Goal: Find specific page/section: Find specific page/section

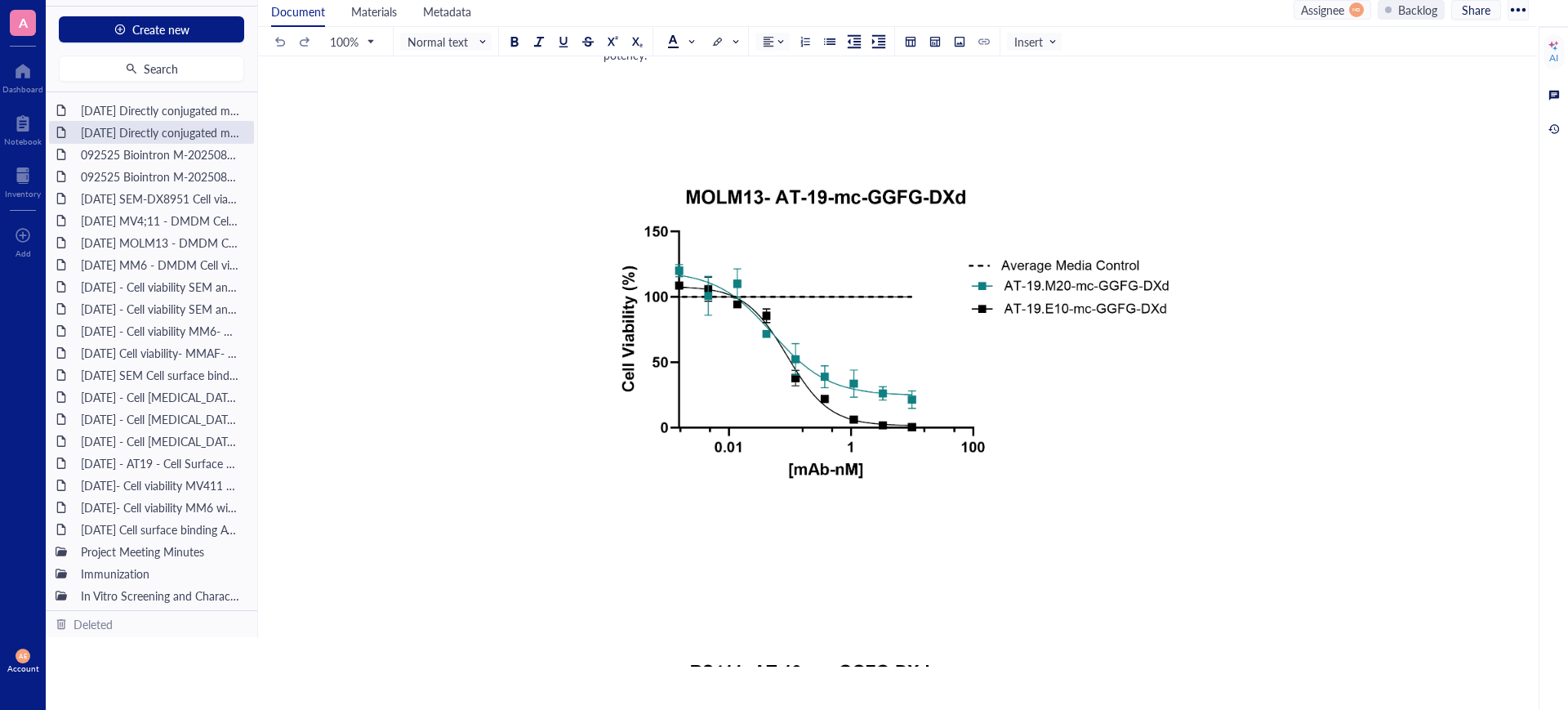
scroll to position [306, 0]
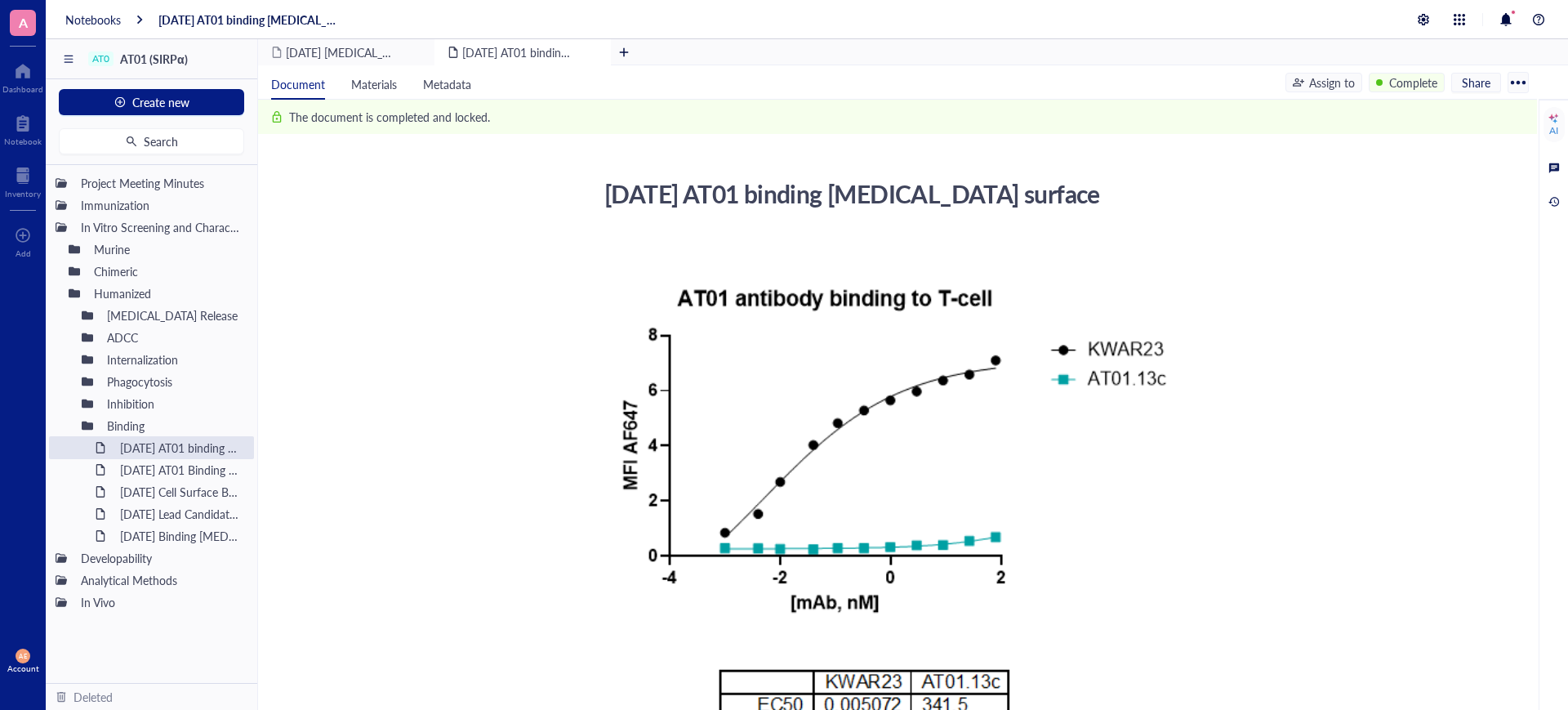
click at [222, 21] on div "[DATE] AT01 binding [MEDICAL_DATA] surface" at bounding box center [250, 19] width 184 height 14
click at [100, 23] on div "Notebooks" at bounding box center [93, 19] width 55 height 14
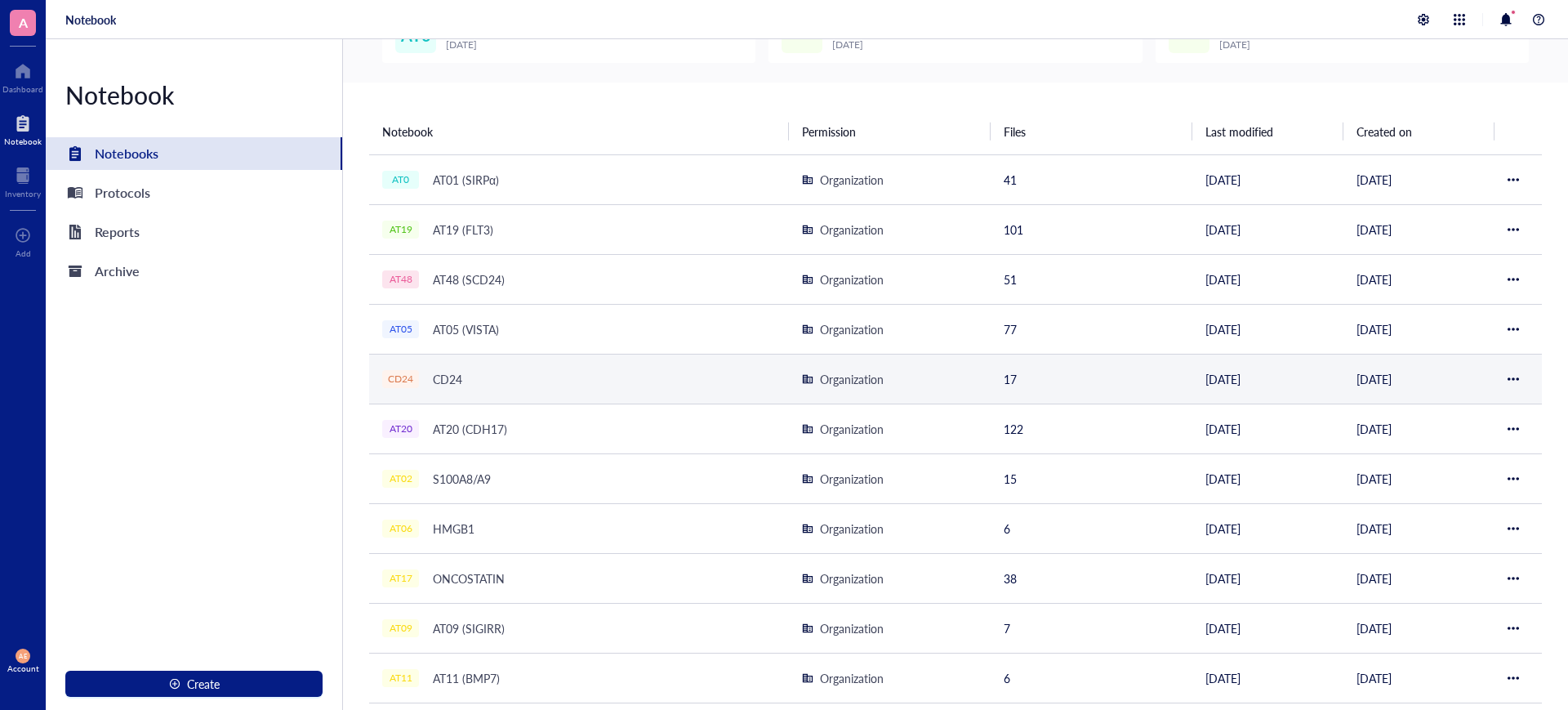
scroll to position [306, 0]
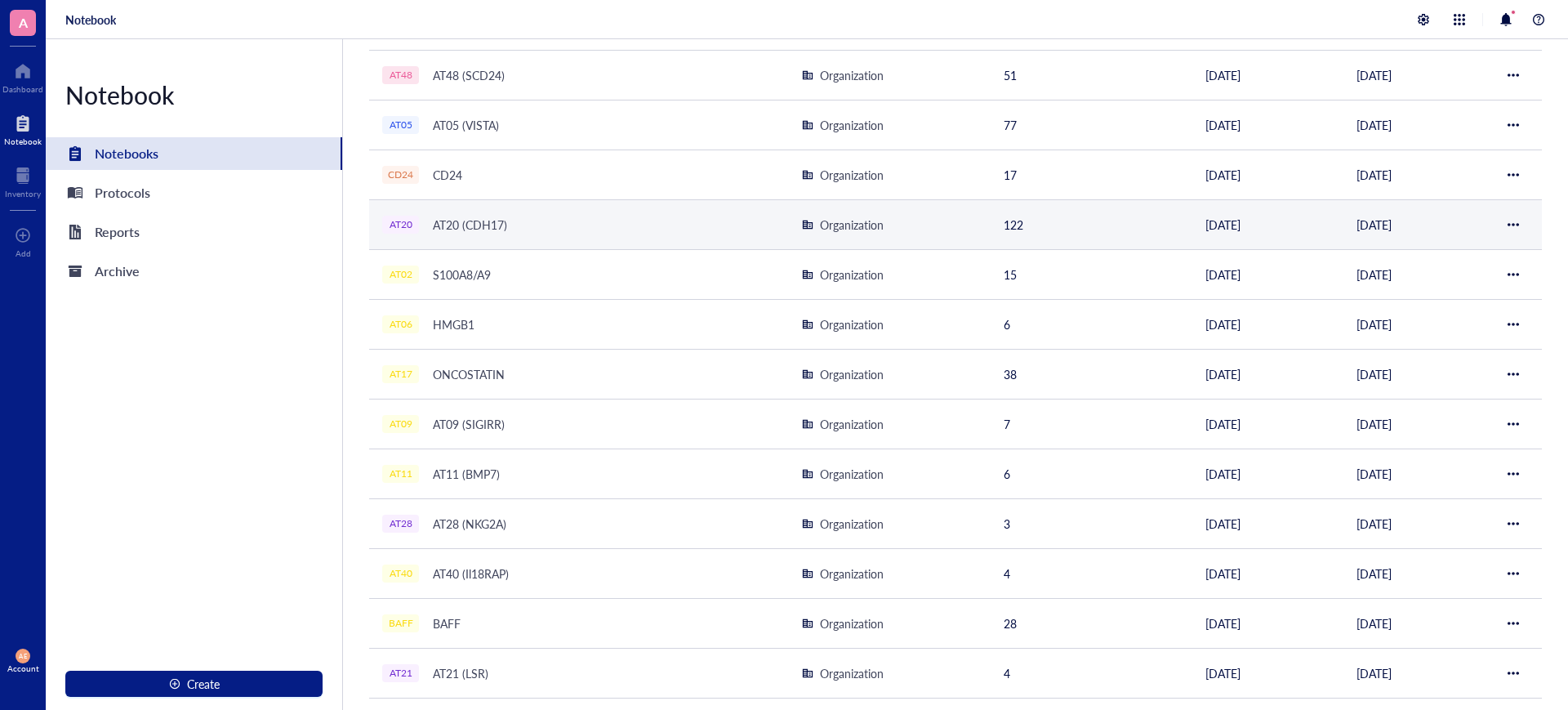
click at [450, 226] on div "AT20 (CDH17)" at bounding box center [469, 225] width 89 height 23
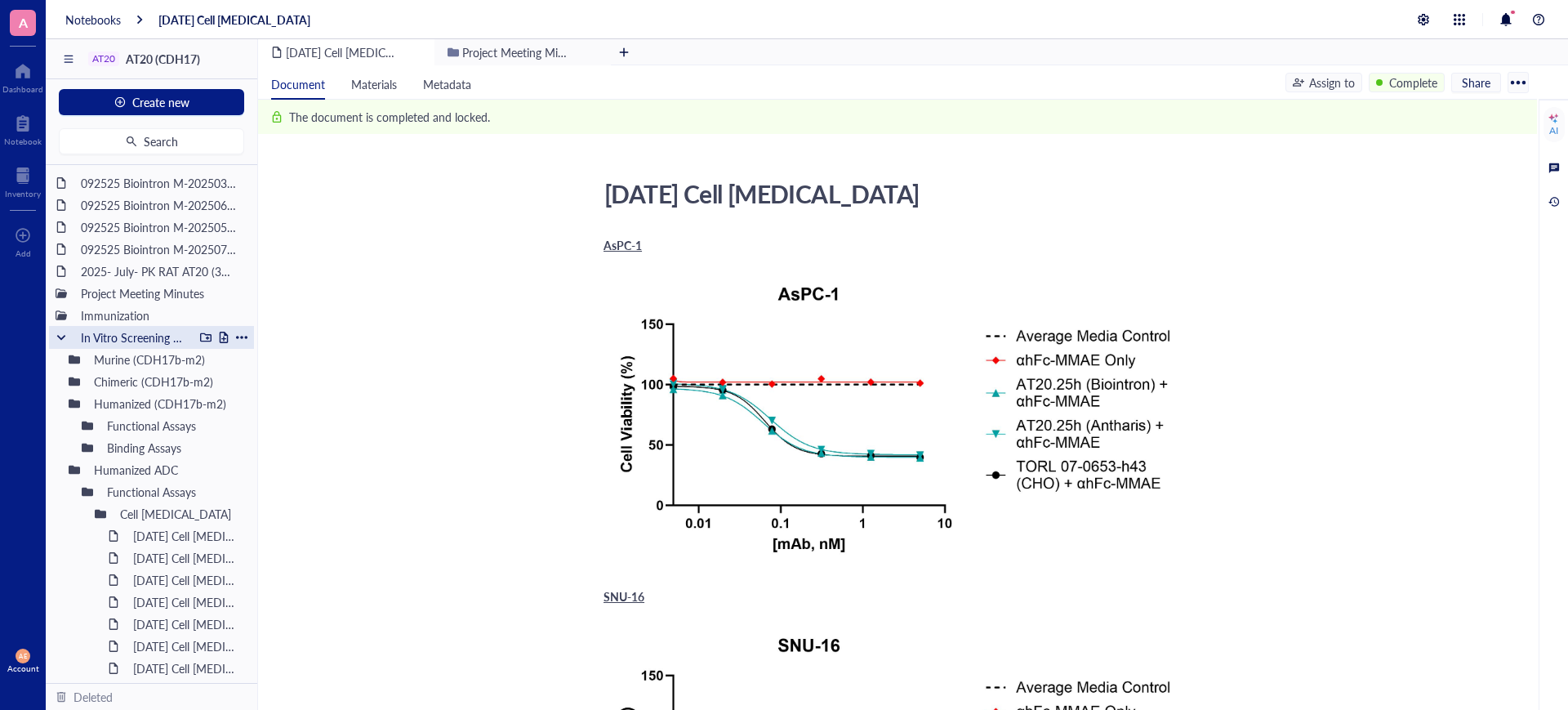
click at [75, 337] on div "In Vitro Screening and Characterization" at bounding box center [134, 337] width 120 height 23
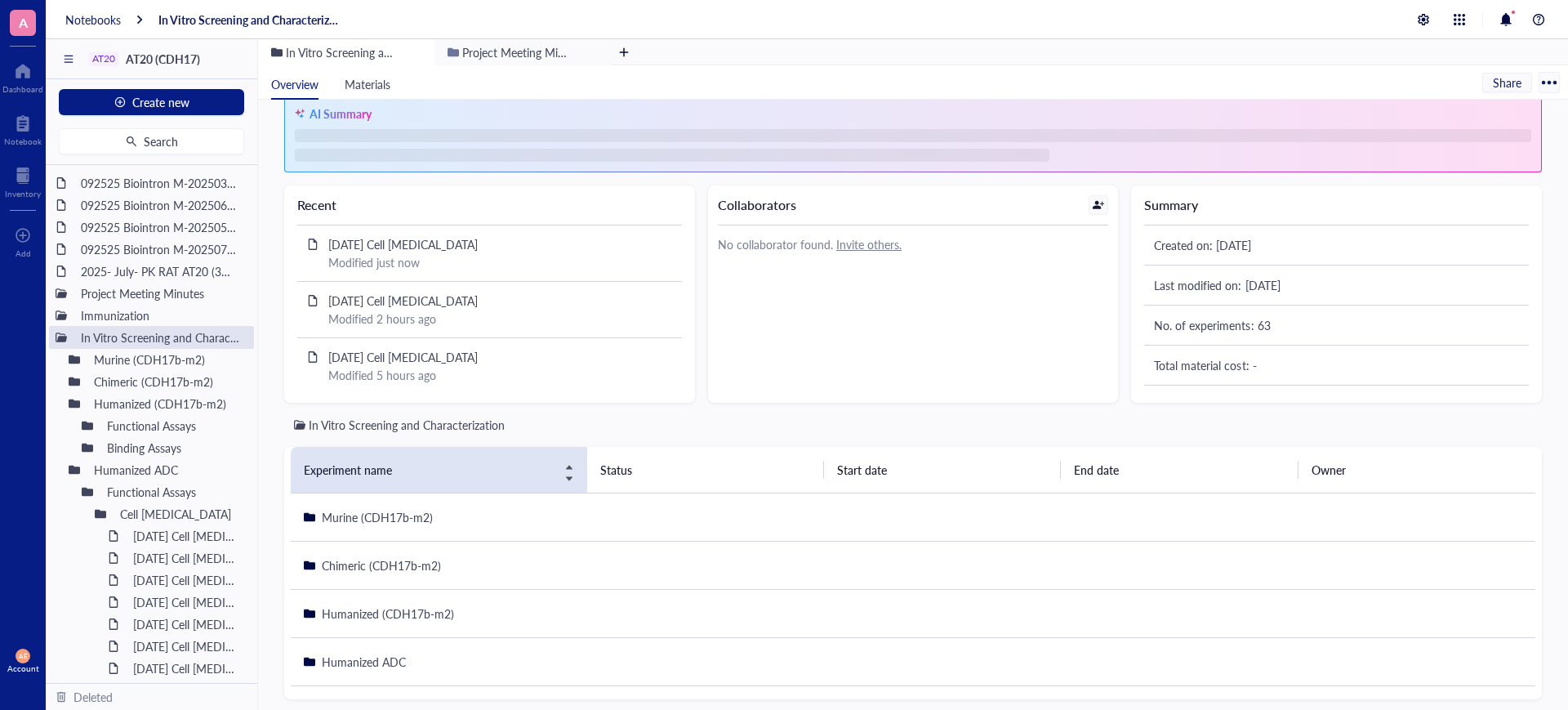
scroll to position [44, 0]
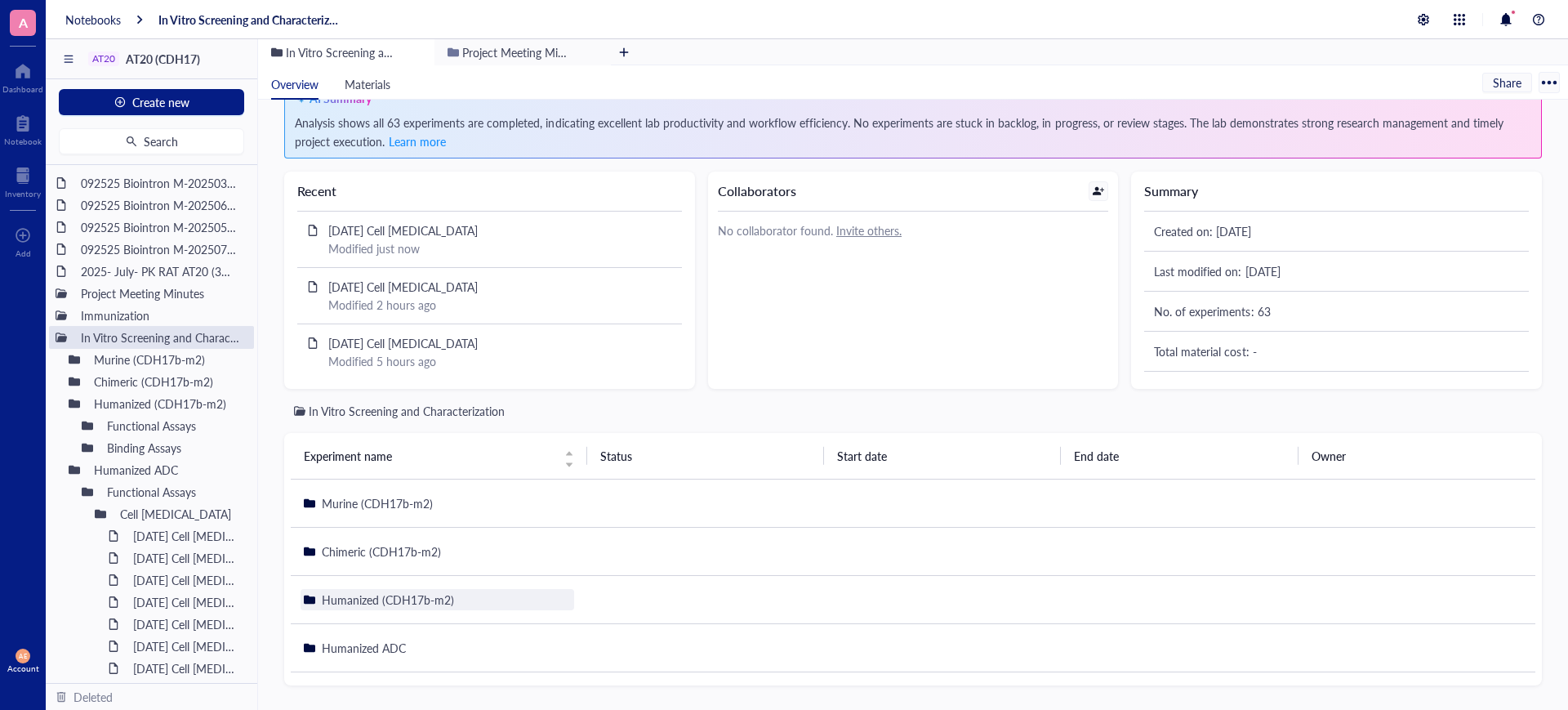
click at [337, 602] on span "Humanized (CDH17b-m2)" at bounding box center [388, 599] width 132 height 16
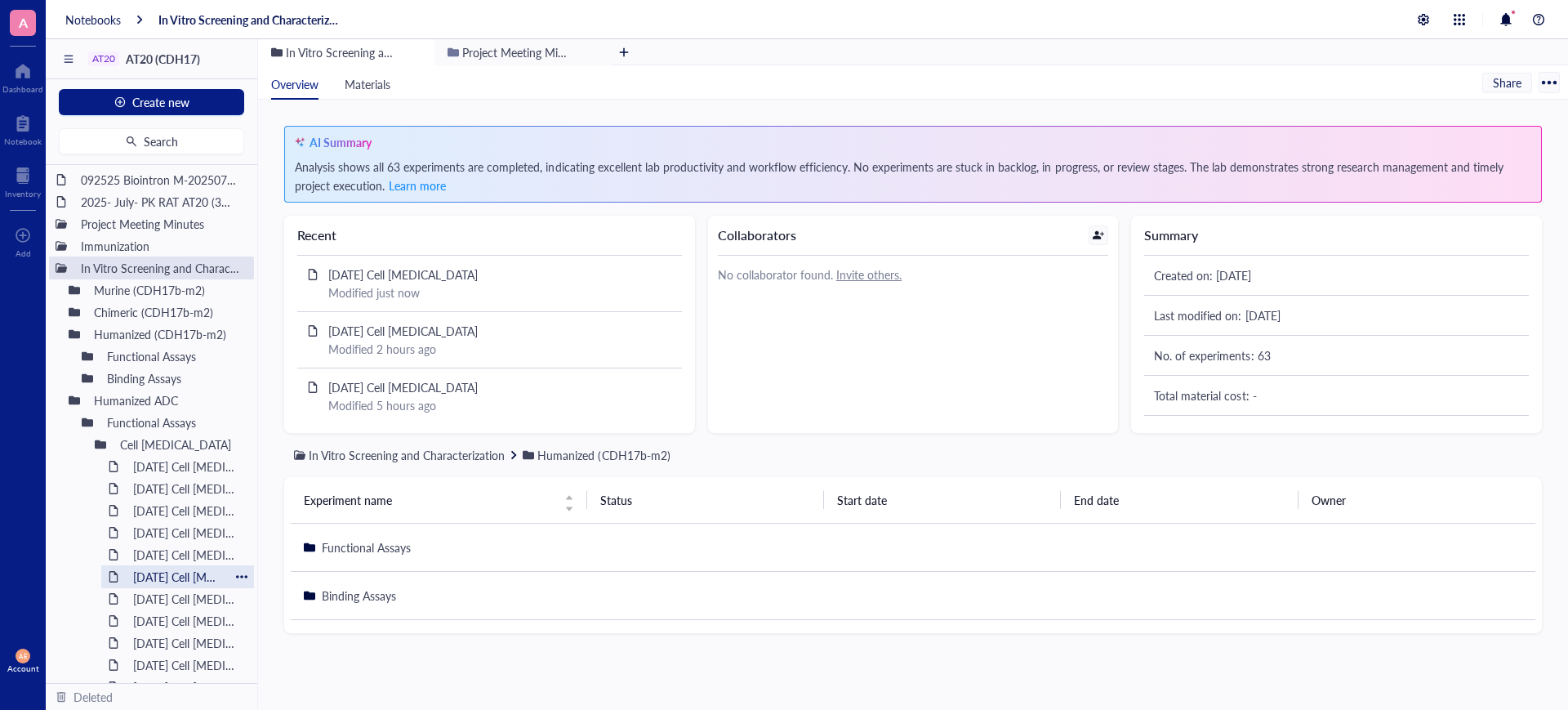
scroll to position [198, 0]
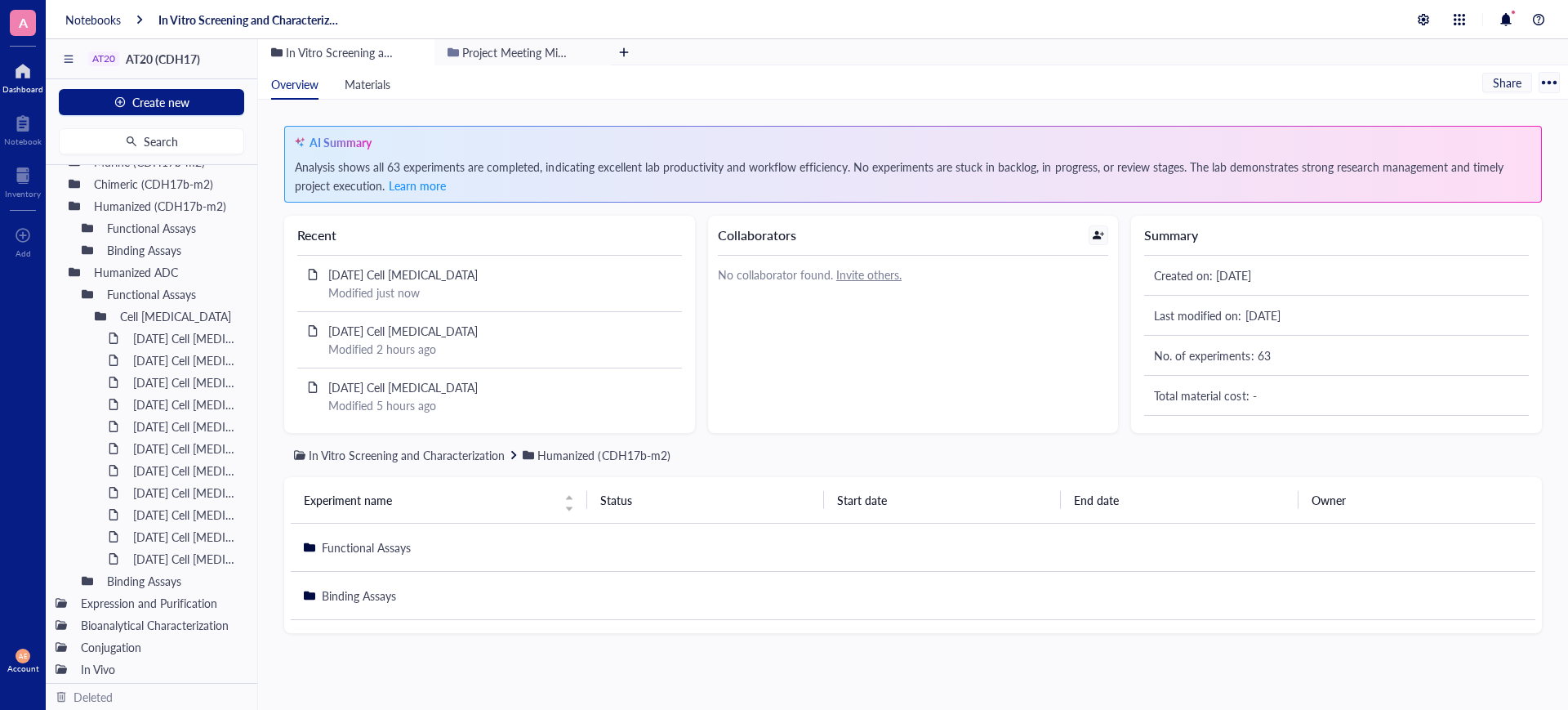
click at [15, 69] on div at bounding box center [23, 71] width 41 height 26
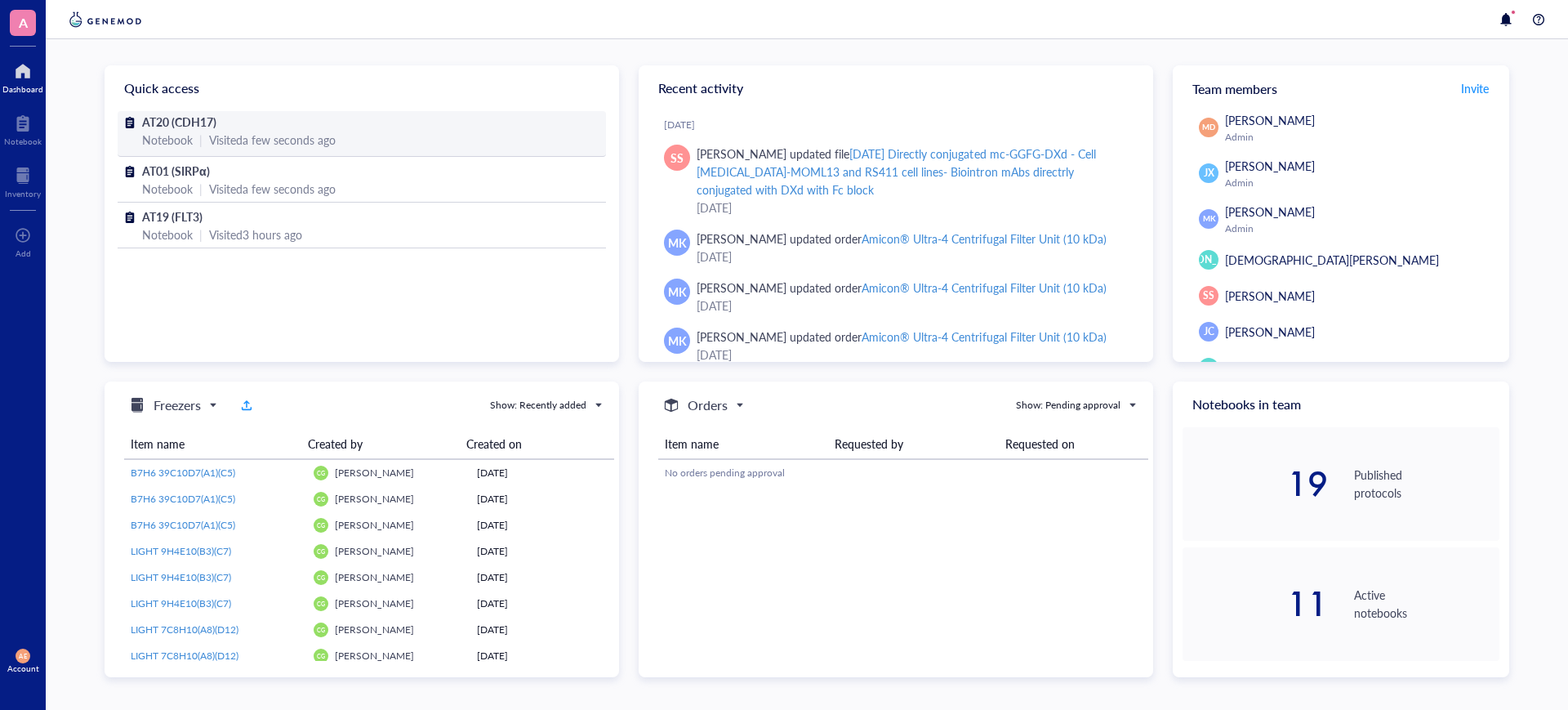
click at [192, 133] on div "Notebook" at bounding box center [167, 140] width 51 height 18
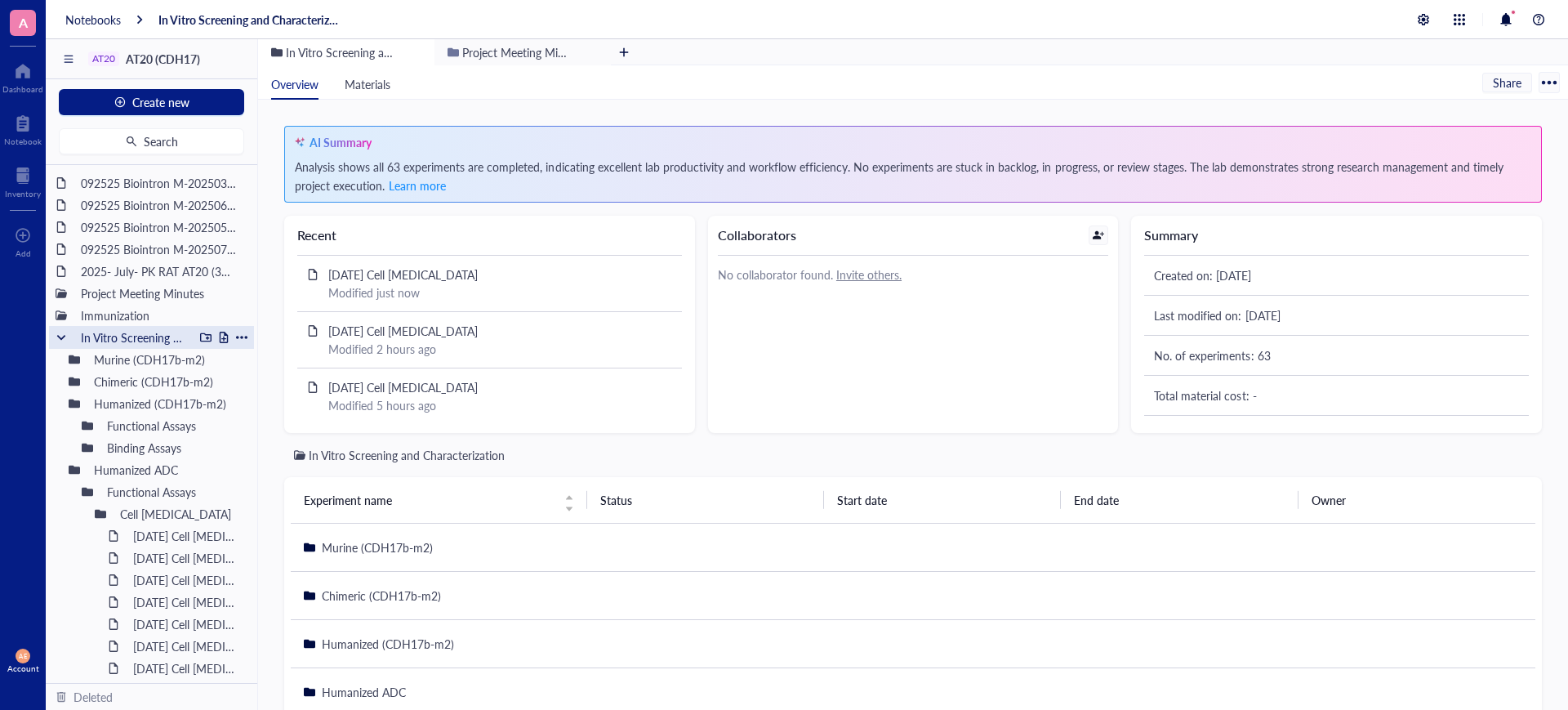
click at [66, 338] on div at bounding box center [61, 337] width 11 height 11
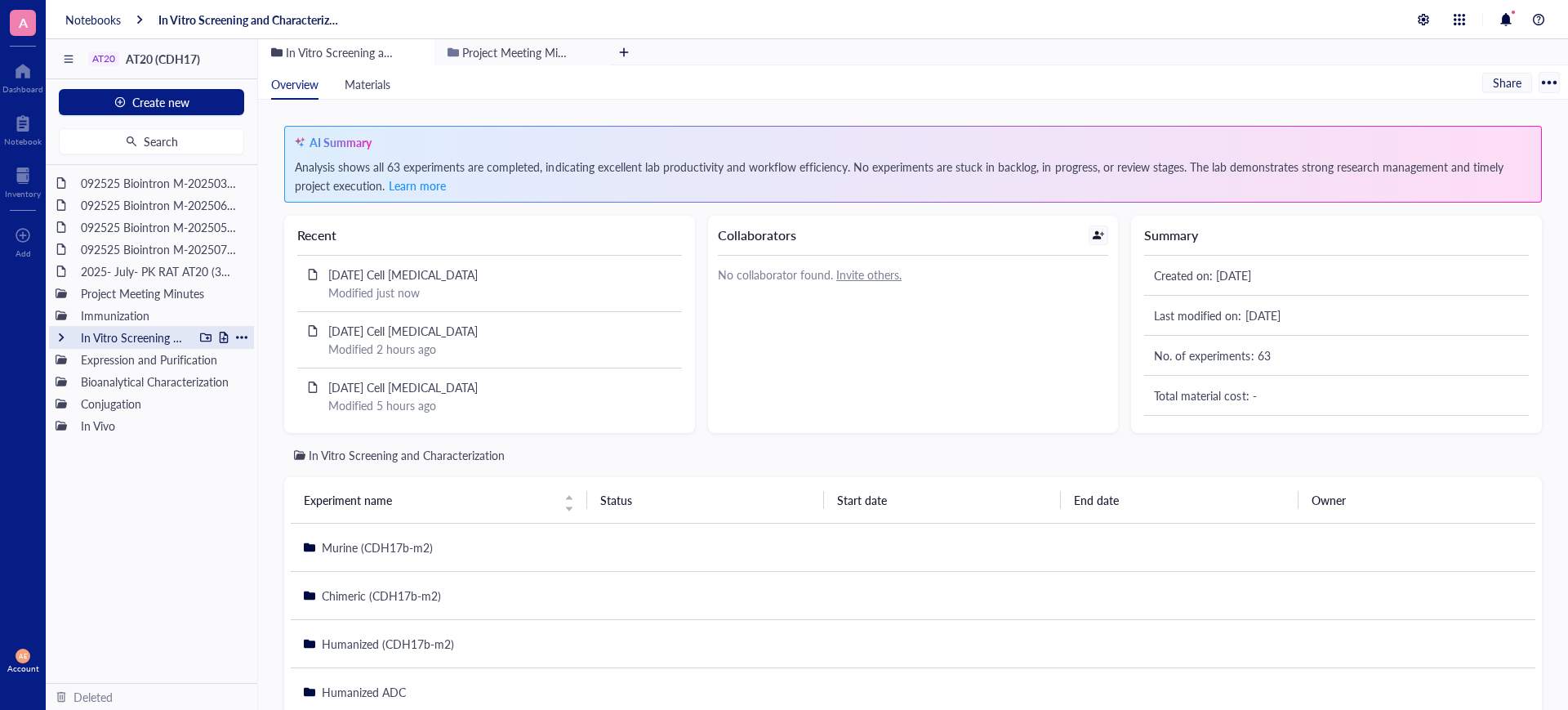
click at [66, 338] on div at bounding box center [61, 337] width 11 height 11
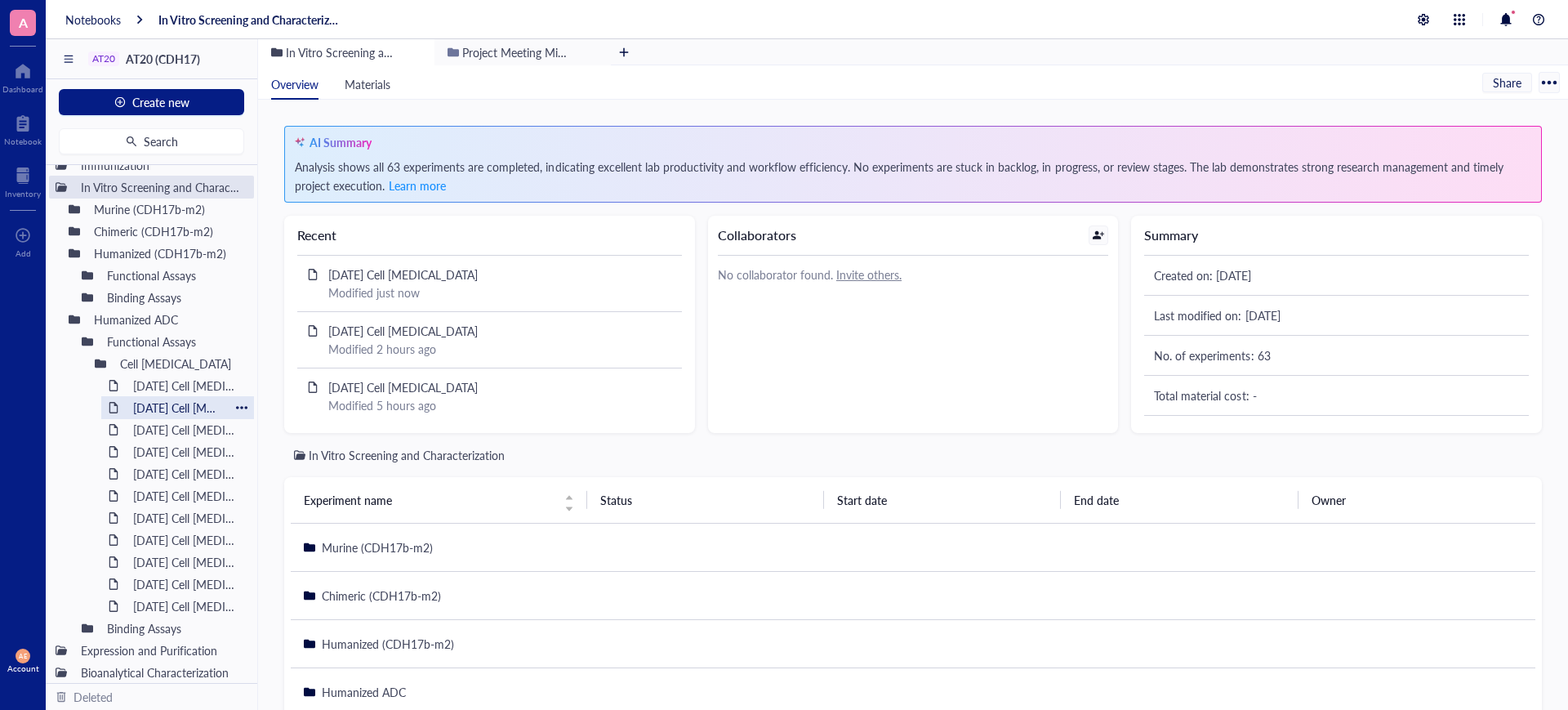
scroll to position [198, 0]
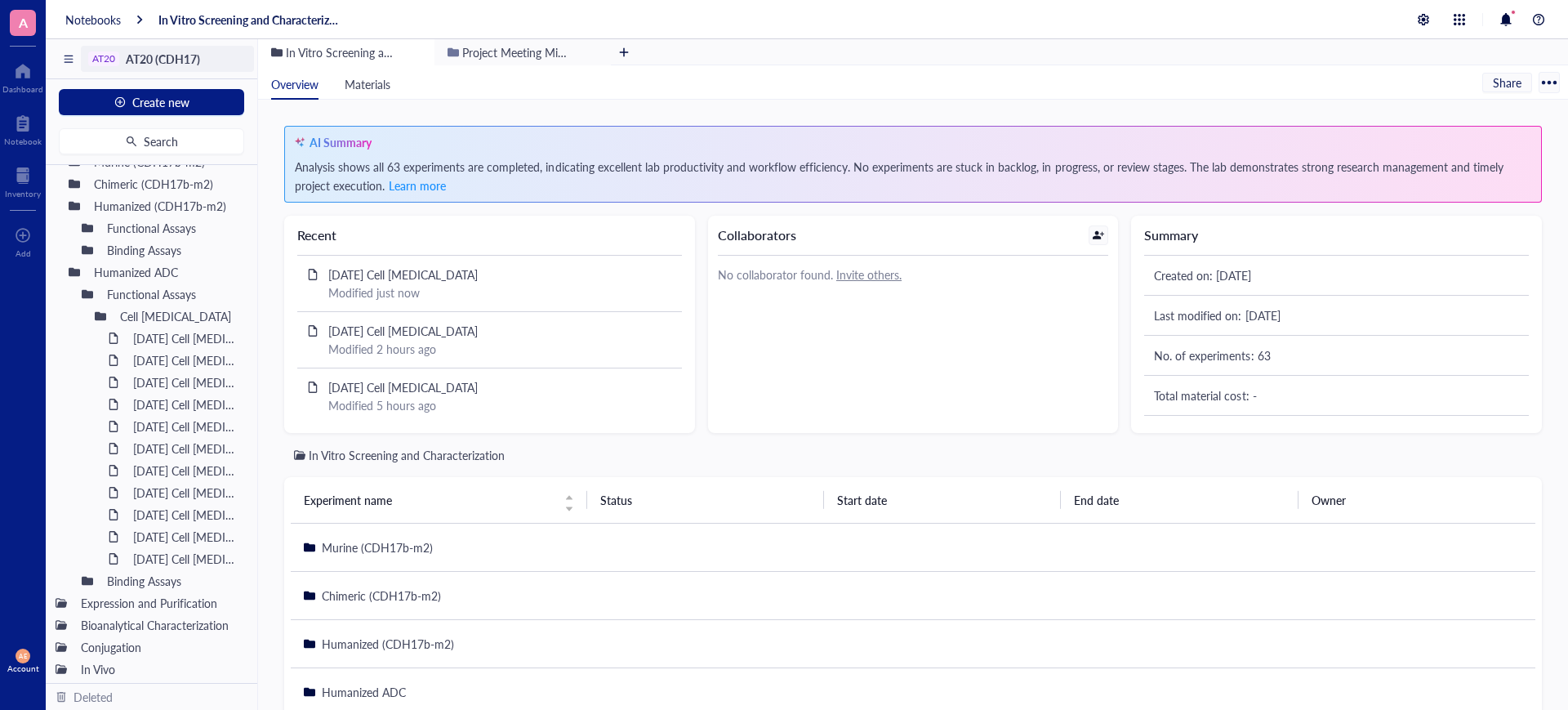
click at [180, 67] on input "search" at bounding box center [162, 59] width 150 height 25
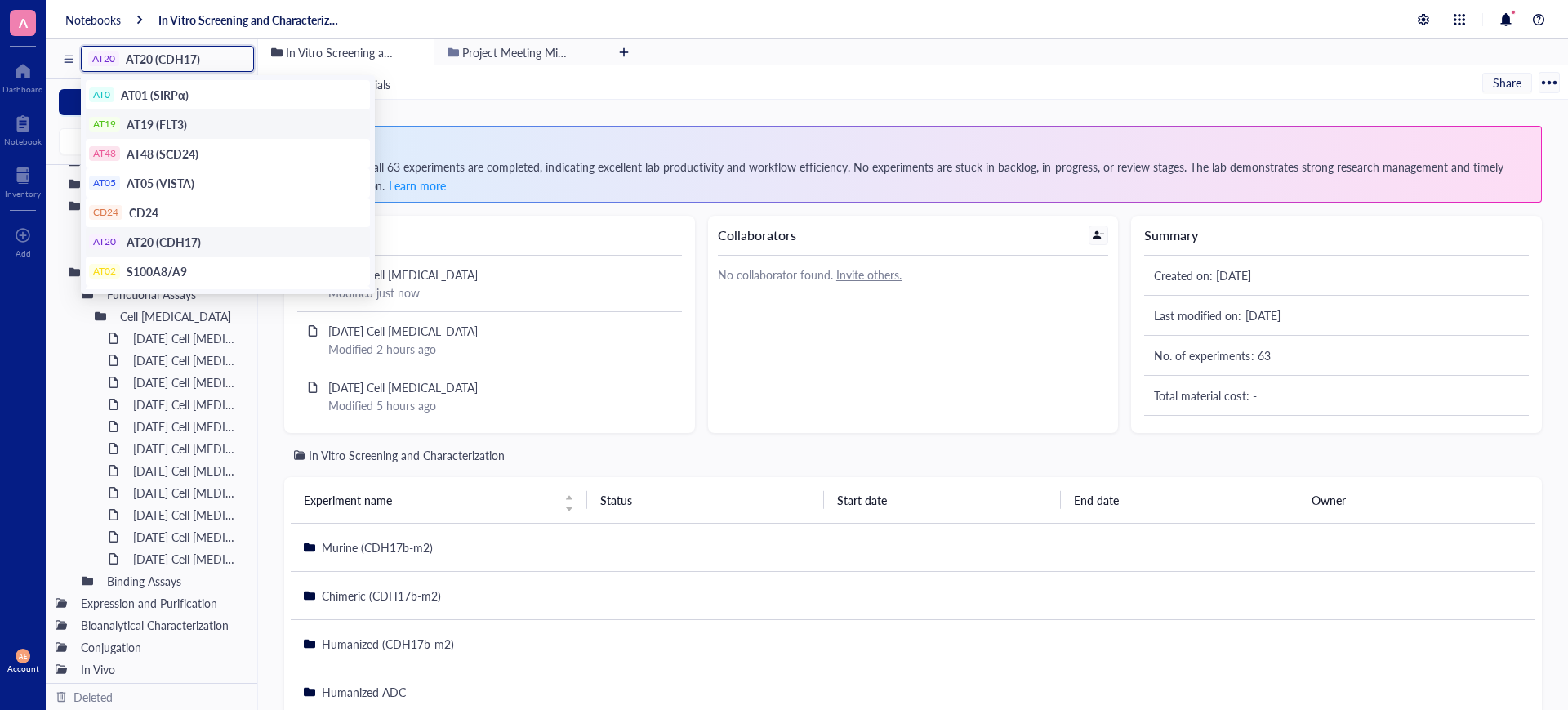
click at [177, 123] on span "AT19 (FLT3)" at bounding box center [156, 123] width 60 height 16
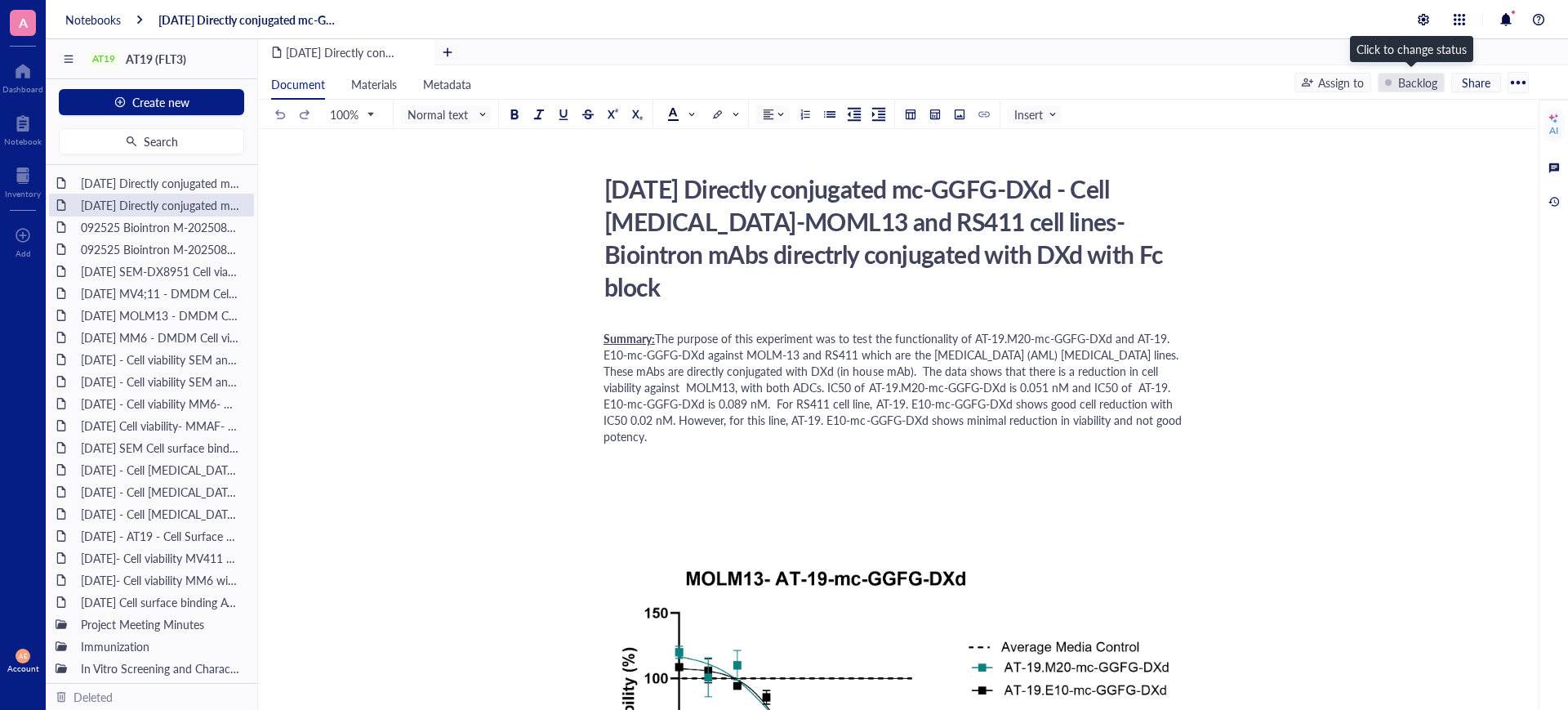
click at [1414, 84] on div "Backlog" at bounding box center [1417, 82] width 39 height 18
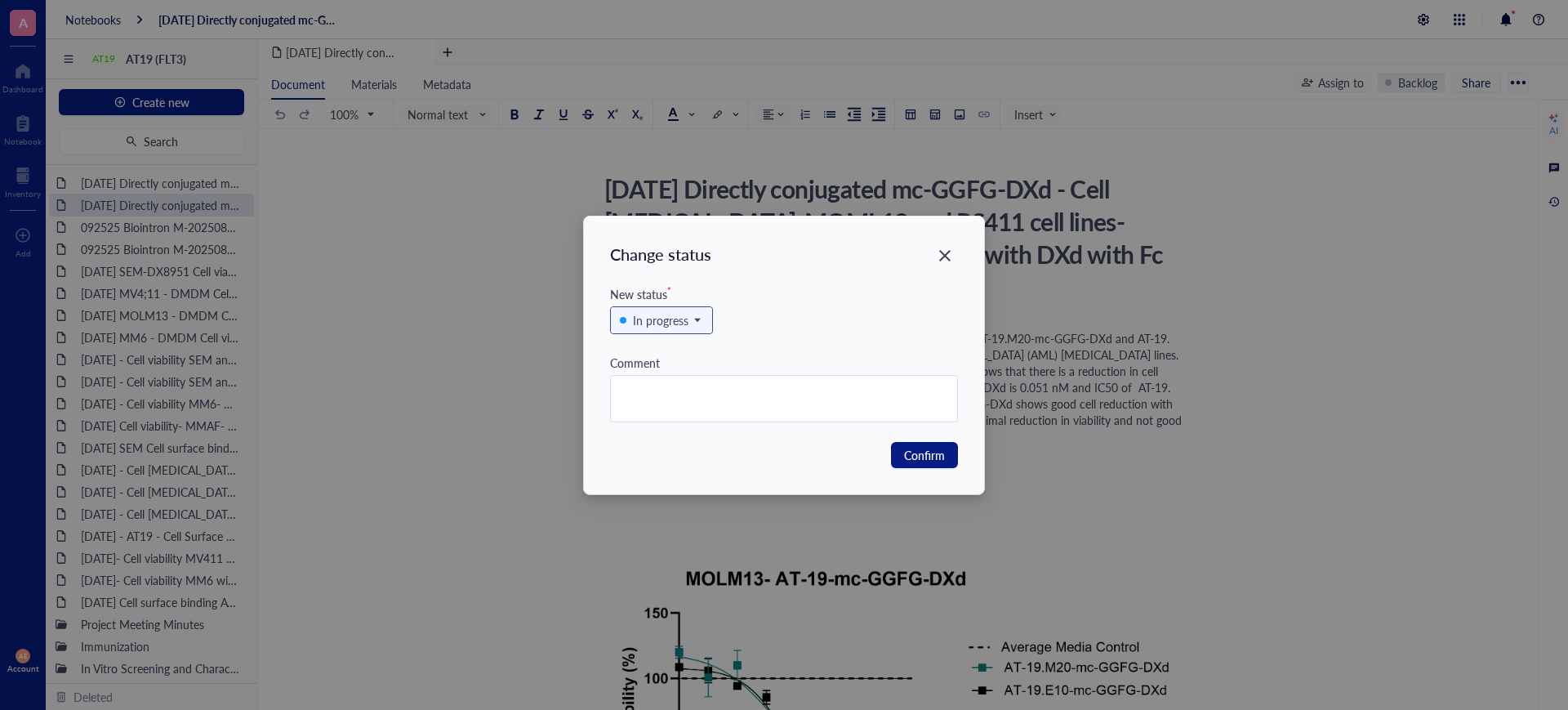
click at [636, 320] on div "In progress" at bounding box center [660, 320] width 55 height 18
click at [658, 400] on div "In review" at bounding box center [656, 401] width 46 height 18
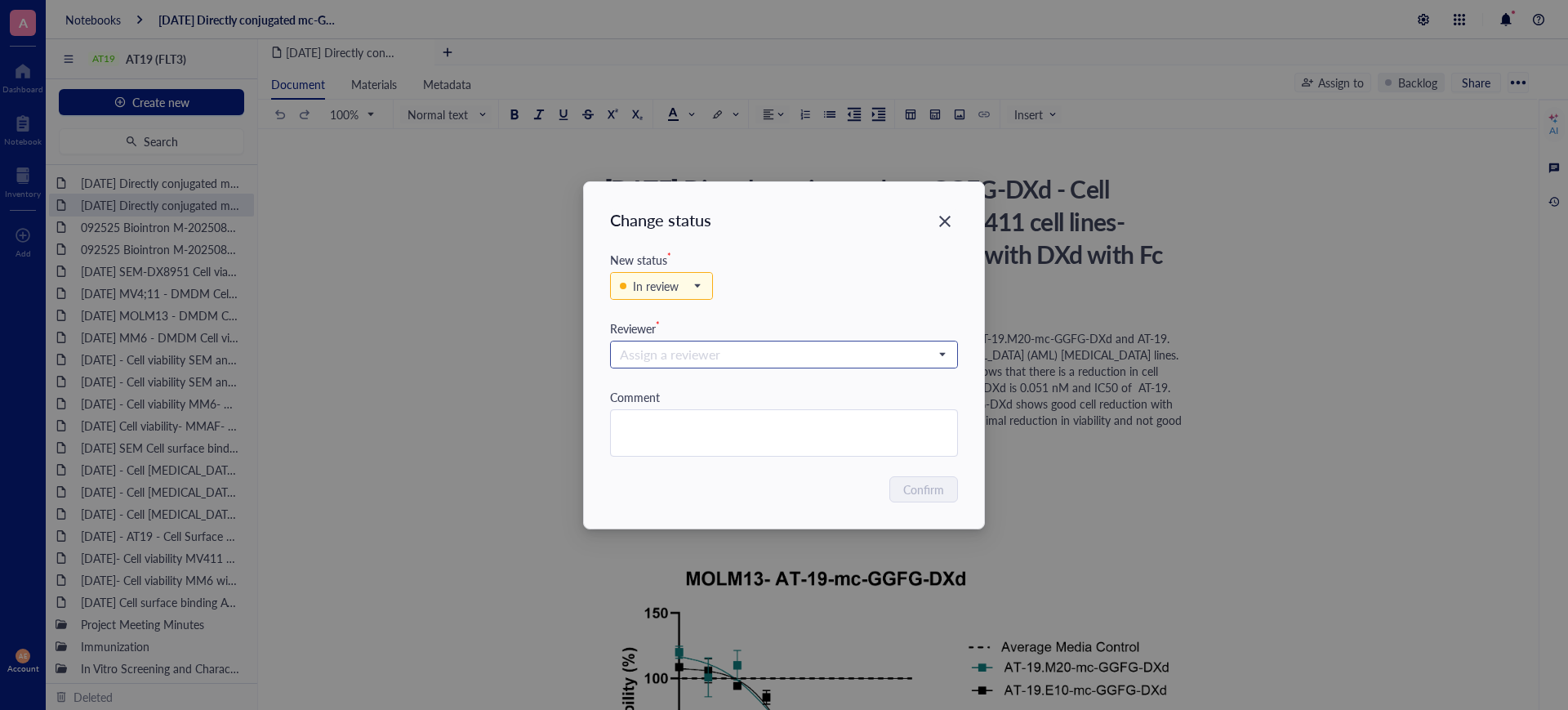
click at [640, 353] on input "search" at bounding box center [777, 355] width 314 height 25
click at [689, 353] on input "search" at bounding box center [777, 355] width 314 height 25
click at [682, 354] on input "search" at bounding box center [777, 355] width 314 height 25
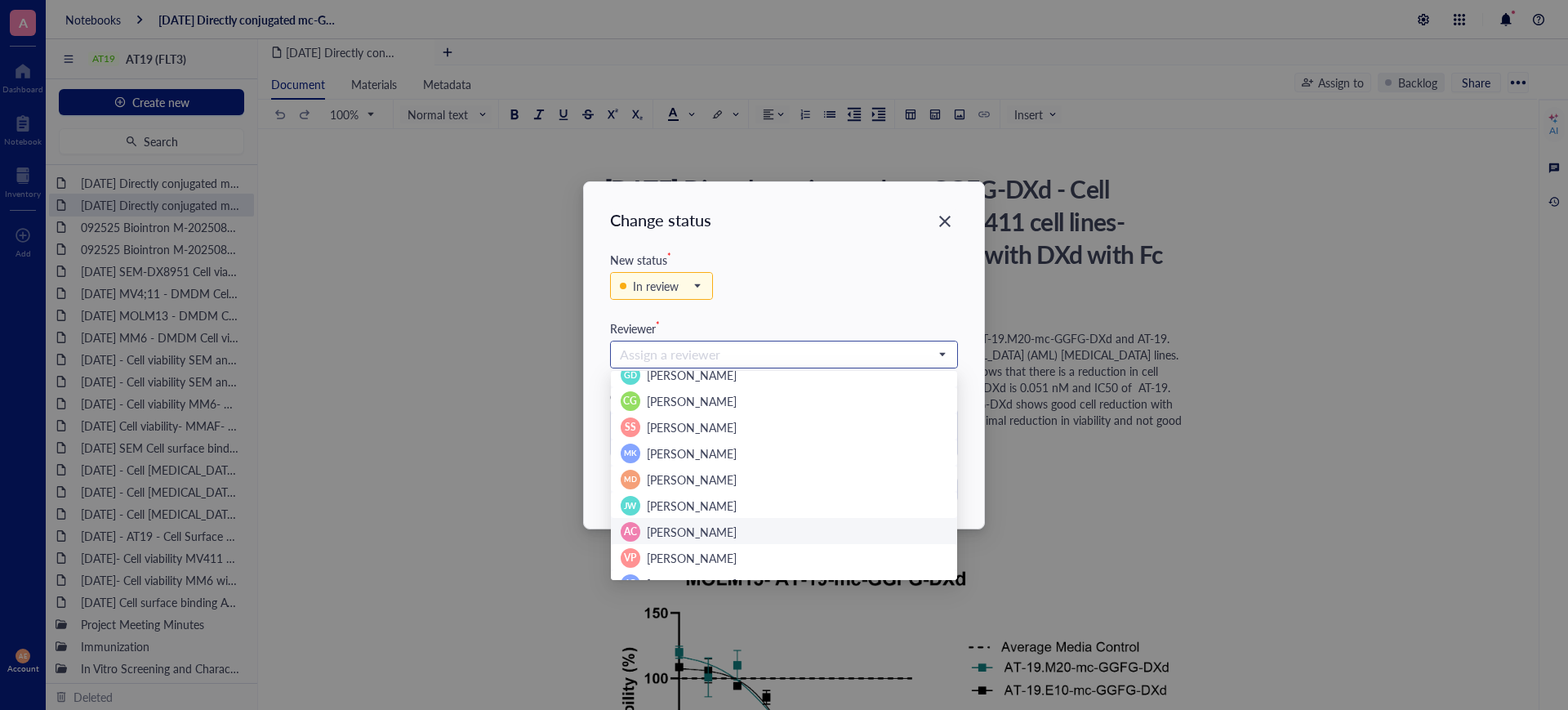
scroll to position [157, 0]
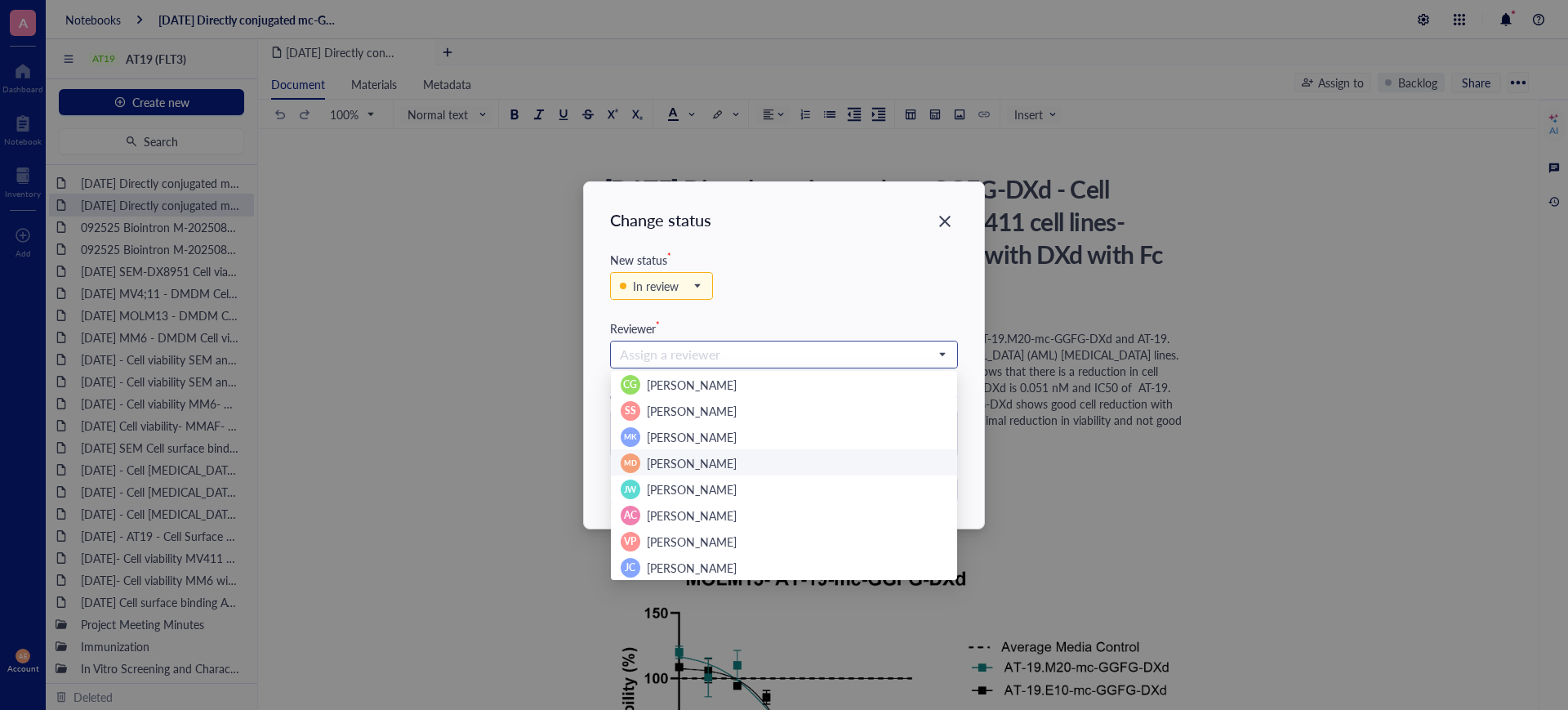
click at [664, 462] on span "Mary Dwyer" at bounding box center [692, 463] width 90 height 16
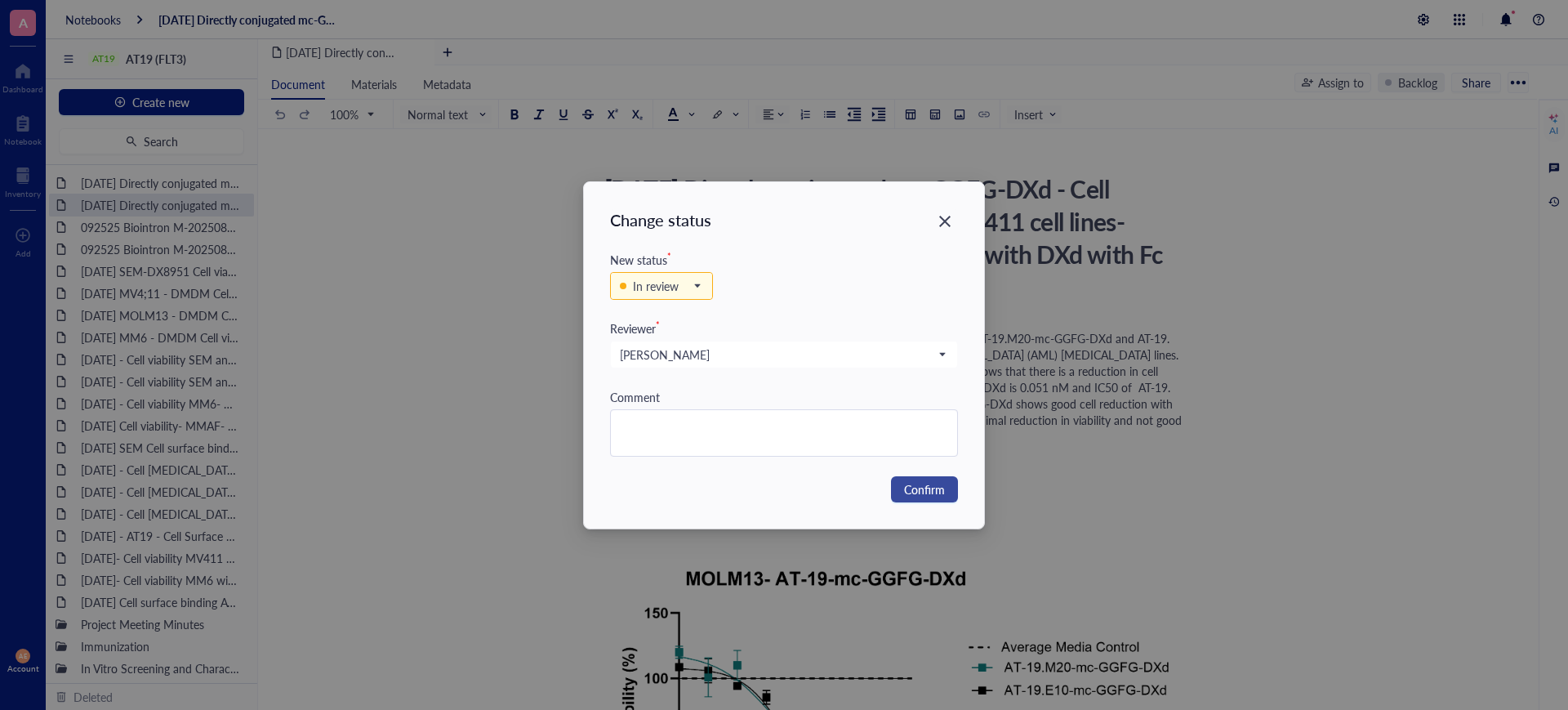
click at [917, 489] on span "Confirm" at bounding box center [924, 488] width 41 height 18
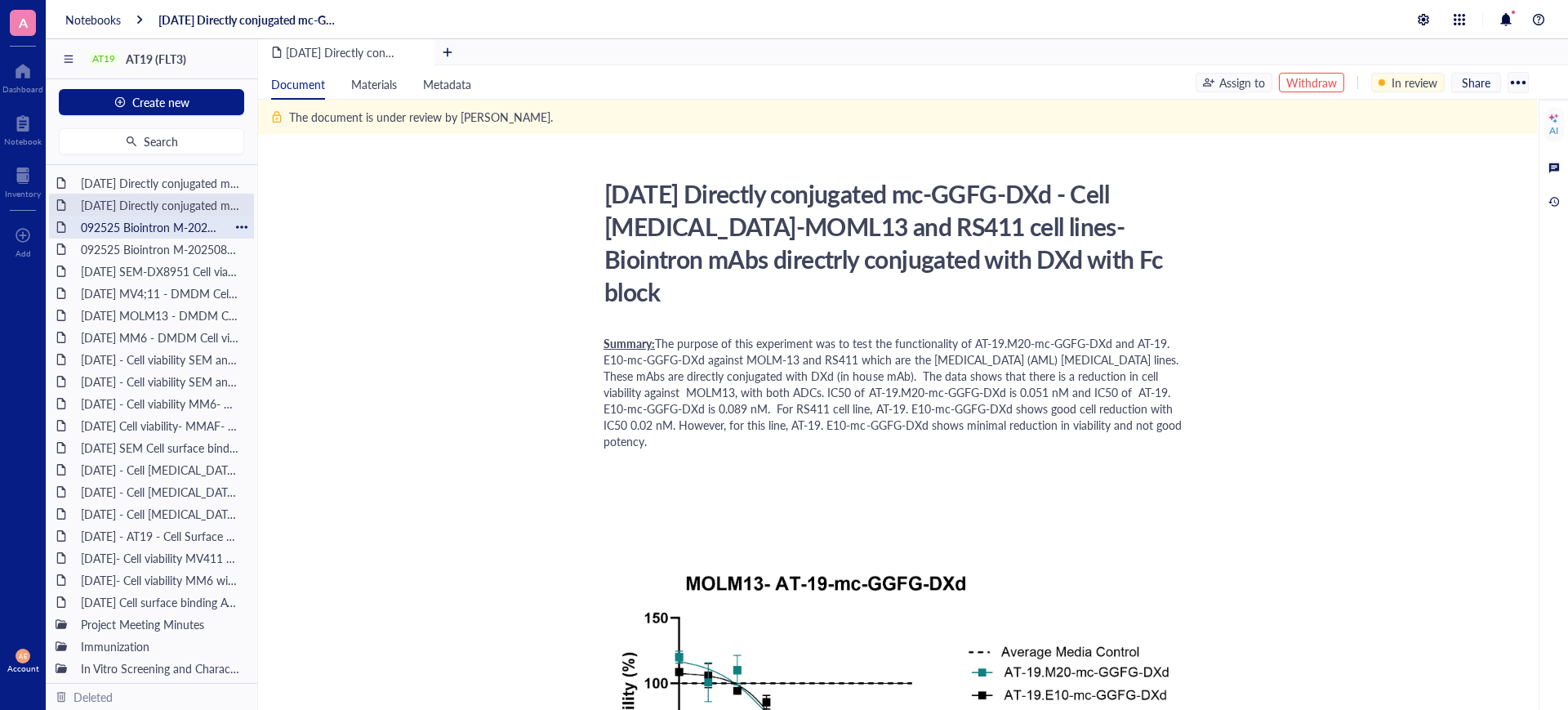
click at [180, 224] on div "092525 Biointron M-202508133026" at bounding box center [151, 227] width 156 height 23
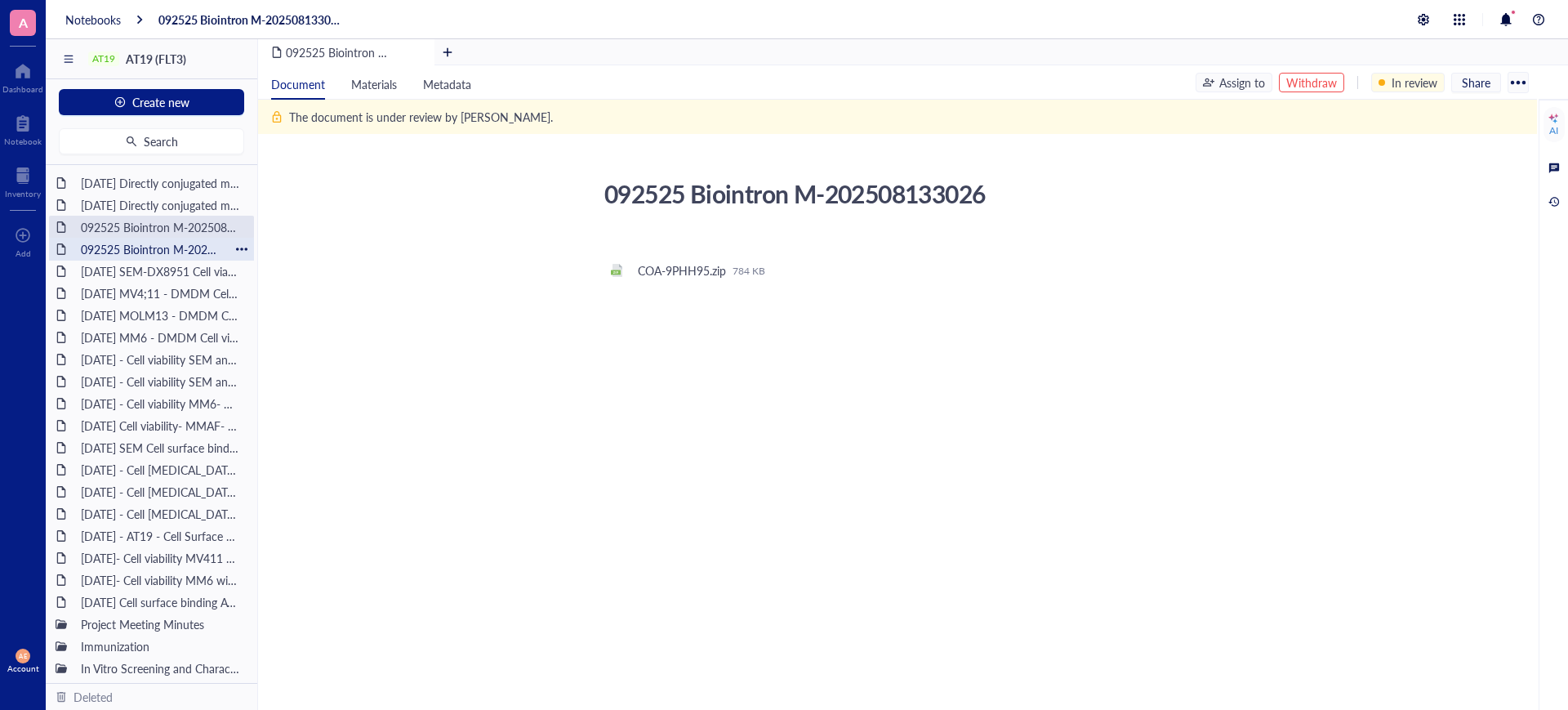
click at [182, 249] on div "092525 Biointron M-202508132759" at bounding box center [151, 249] width 156 height 23
click at [161, 290] on div "[DATE] MV4;11 - DMDM Cell viability" at bounding box center [151, 293] width 156 height 23
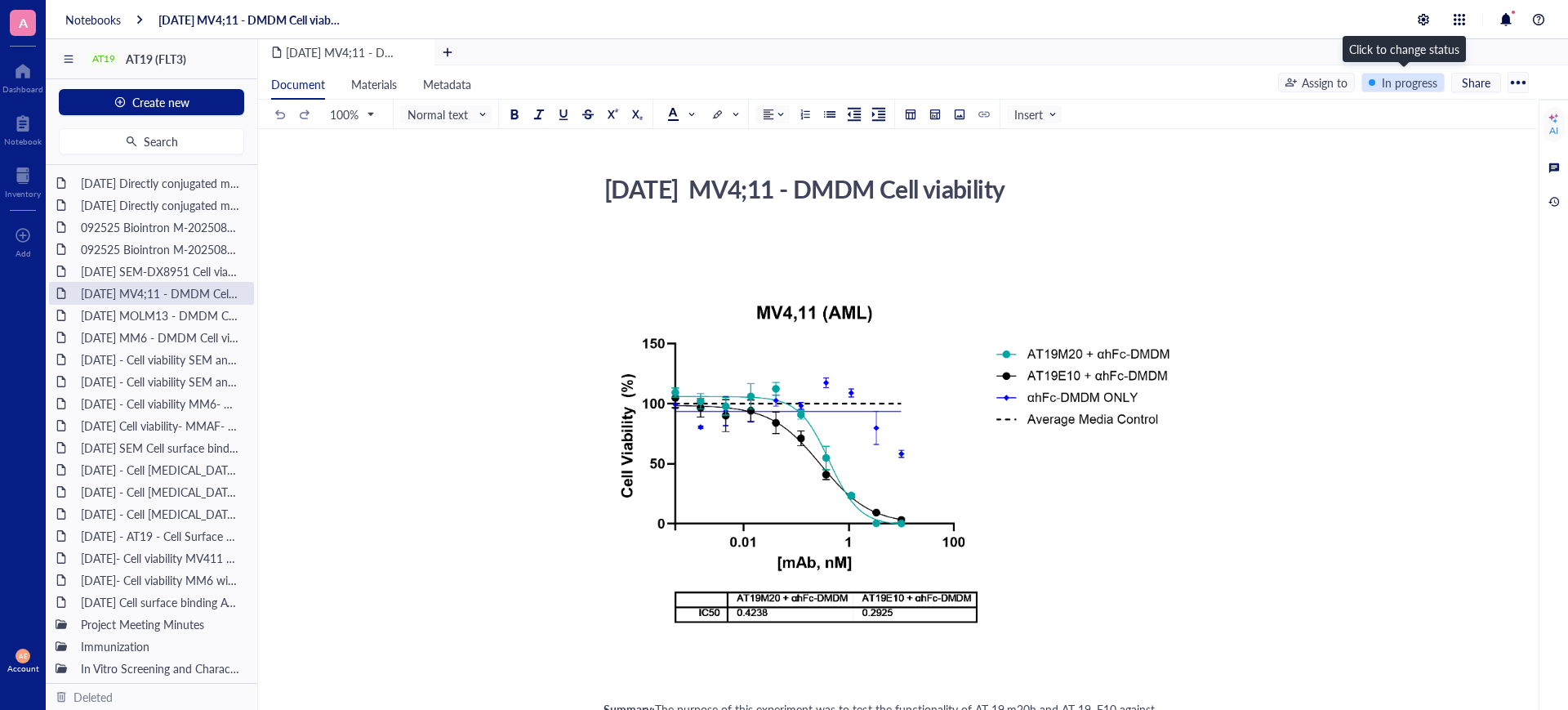
click at [1385, 81] on div "In progress" at bounding box center [1409, 82] width 55 height 18
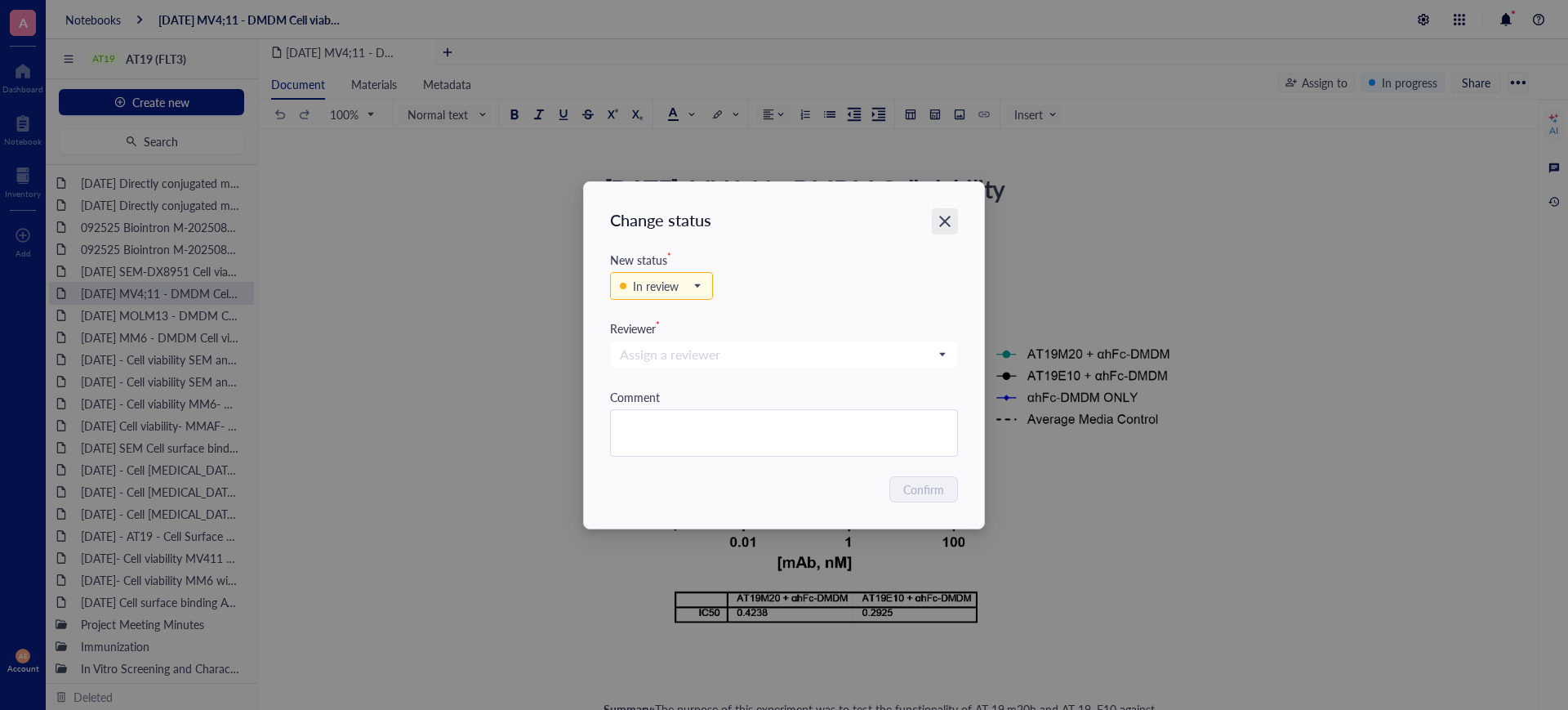
click at [940, 216] on icon "Close" at bounding box center [945, 222] width 11 height 11
